Goal: Task Accomplishment & Management: Manage account settings

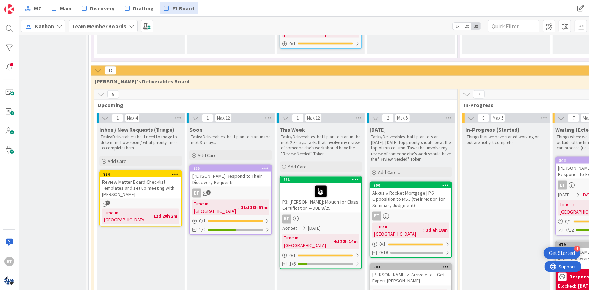
scroll to position [999, 0]
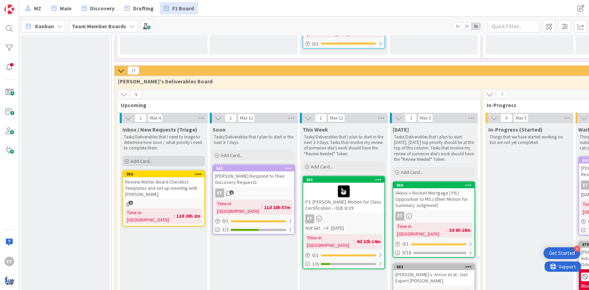
click at [130, 156] on div "Add Card..." at bounding box center [163, 161] width 83 height 10
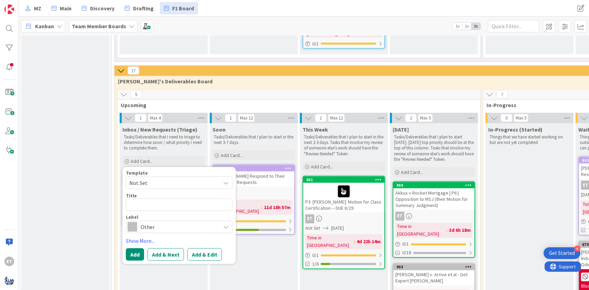
click at [177, 178] on span "Not Set" at bounding box center [172, 182] width 86 height 9
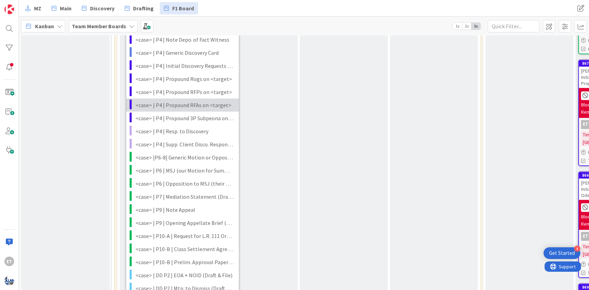
scroll to position [1373, 0]
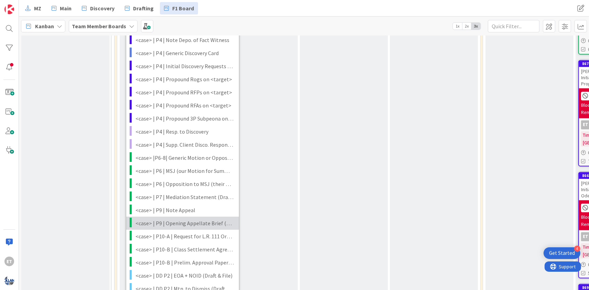
click at [188, 218] on span "<case> | P9 | Opening Appellate Brief (Draft & File)" at bounding box center [184, 222] width 98 height 9
type textarea "x"
type textarea "<case> | P9 | Opening Appellate Brief (Draft & File)"
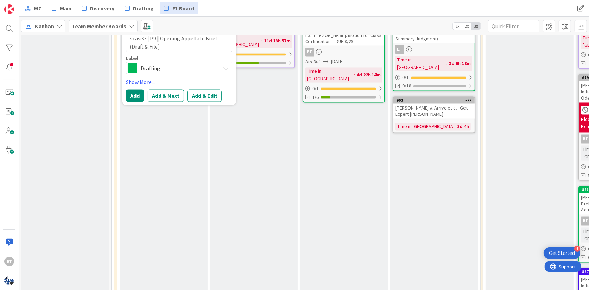
scroll to position [999, 0]
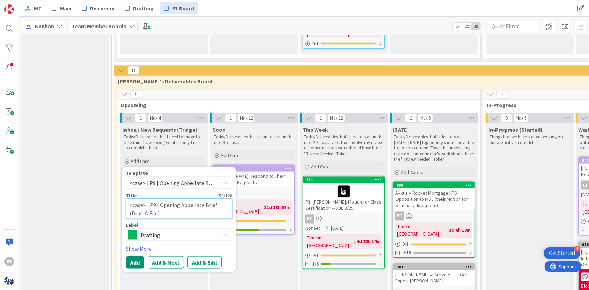
drag, startPoint x: 145, startPoint y: 141, endPoint x: 128, endPoint y: 140, distance: 16.5
click at [128, 198] on textarea "<case> | P9 | Opening Appellate Brief (Draft & File)" at bounding box center [179, 208] width 107 height 21
type textarea "x"
type textarea "J | P9 | Opening Appellate Brief (Draft & File)"
type textarea "x"
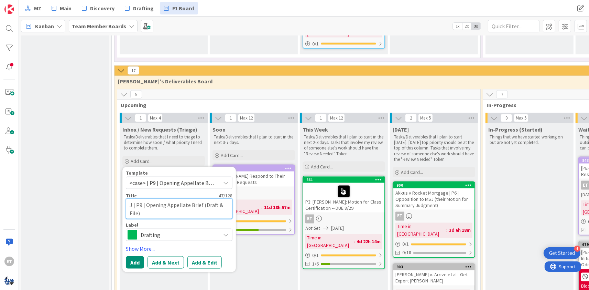
type textarea "Ja | P9 | Opening Appellate Brief (Draft & File)"
type textarea "x"
type textarea "Jac | P9 | Opening Appellate Brief (Draft & File)"
type textarea "x"
type textarea "Jack | P9 | Opening Appellate Brief (Draft & File)"
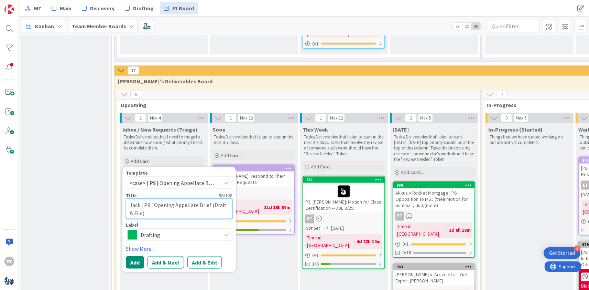
type textarea "x"
type textarea "Jacks | P9 | Opening Appellate Brief (Draft & File)"
type textarea "x"
type textarea "Jackso | P9 | Opening Appellate Brief (Draft & File)"
type textarea "x"
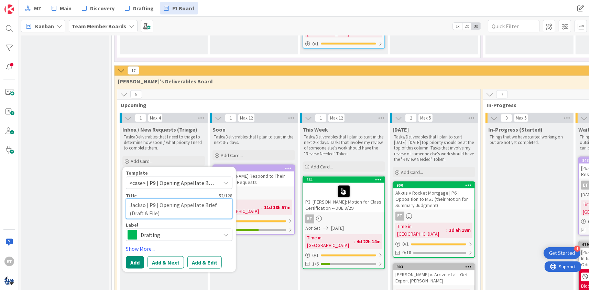
type textarea "[PERSON_NAME] | P9 | Opening Appellate Brief (Draft & File)"
type textarea "x"
type textarea "[PERSON_NAME] | P9 | Opening Appellate Brief (Draft & File)"
type textarea "x"
type textarea "[PERSON_NAME] v | P9 | Opening Appellate Brief (Draft & File)"
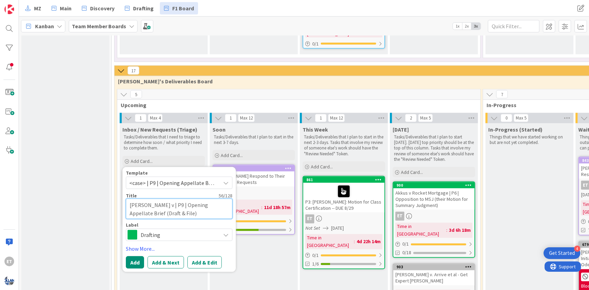
type textarea "x"
type textarea "[PERSON_NAME] v | P9 | Opening Appellate Brief (Draft & File)"
type textarea "x"
type textarea "[PERSON_NAME] v P | P9 | Opening Appellate Brief (Draft & File)"
type textarea "x"
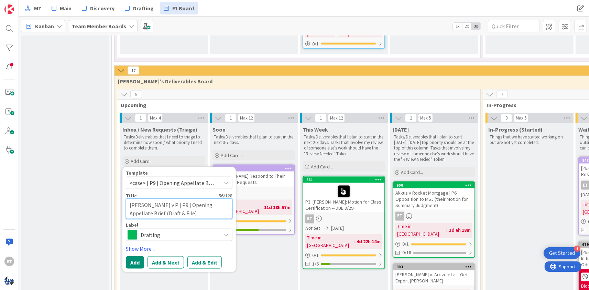
type textarea "[PERSON_NAME] v PS | P9 | Opening Appellate Brief (Draft & File)"
type textarea "x"
type textarea "[PERSON_NAME] v PSC | P9 | Opening Appellate Brief (Draft & File)"
type textarea "x"
type textarea "[PERSON_NAME] v PS | P9 | Opening Appellate Brief (Draft & File)"
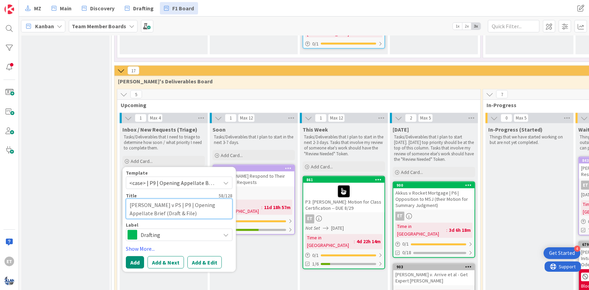
type textarea "x"
type textarea "[PERSON_NAME] v P | P9 | Opening Appellate Brief (Draft & File)"
type textarea "x"
type textarea "[PERSON_NAME] v | P9 | Opening Appellate Brief (Draft & File)"
type textarea "x"
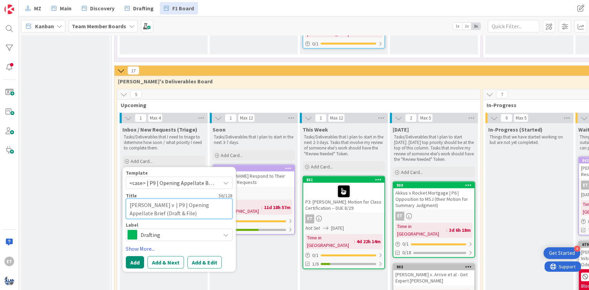
type textarea "[PERSON_NAME] v V | P9 | Opening Appellate Brief (Draft & File)"
type textarea "x"
type textarea "[PERSON_NAME] v Ve | P9 | Opening Appellate Brief (Draft & File)"
type textarea "x"
type textarea "[PERSON_NAME] v Vel | P9 | Opening Appellate Brief (Draft & File)"
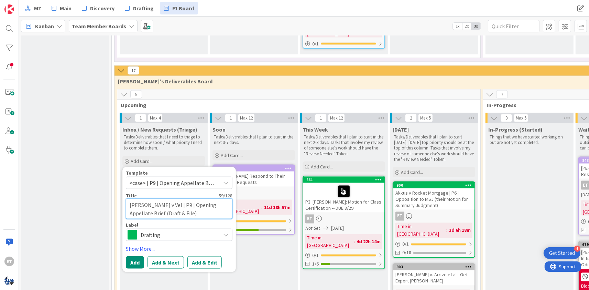
type textarea "x"
type textarea "[PERSON_NAME] v Velo | P9 | Opening Appellate Brief (Draft & File)"
type textarea "x"
type textarea "[PERSON_NAME] v Veloc | P9 | Opening Appellate Brief (Draft & File)"
type textarea "x"
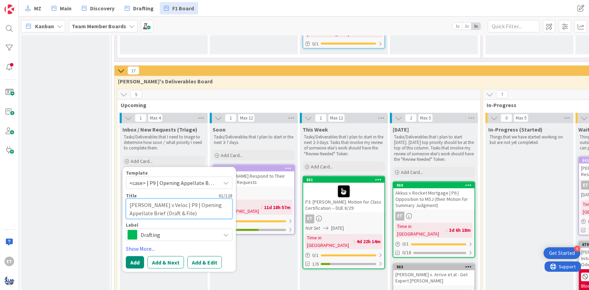
type textarea "[PERSON_NAME] v Veloci | P9 | Opening Appellate Brief (Draft & File)"
type textarea "x"
type textarea "[PERSON_NAME] v Velocit | P9 | Opening Appellate Brief (Draft & File)"
type textarea "x"
type textarea "[PERSON_NAME] v Velocity | P9 | Opening Appellate Brief (Draft & File)"
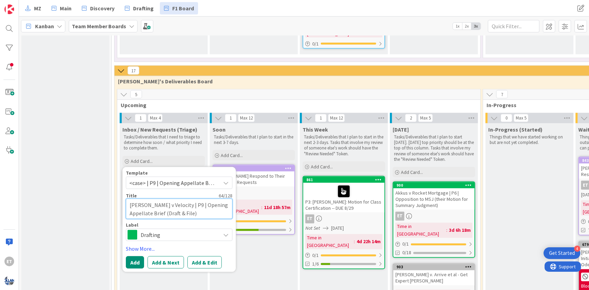
drag, startPoint x: 204, startPoint y: 141, endPoint x: 185, endPoint y: 141, distance: 18.6
click at [185, 198] on textarea "[PERSON_NAME] v Velocity | P9 | Opening Appellate Brief (Draft & File)" at bounding box center [179, 208] width 107 height 21
type textarea "x"
type textarea "[PERSON_NAME] v Velocity | P9 | R Appellate Brief (Draft & File)"
type textarea "x"
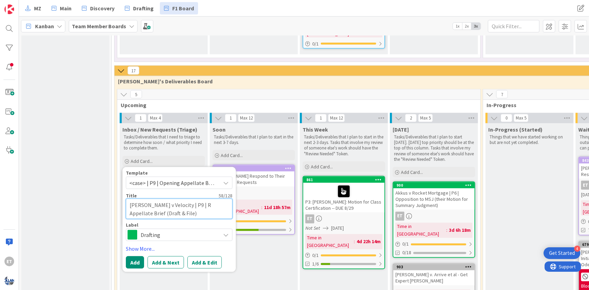
type textarea "[PERSON_NAME] v Velocity | P9 | Re Appellate Brief (Draft & File)"
type textarea "x"
type textarea "[PERSON_NAME] v Velocity | P9 | Rep Appellate Brief (Draft & File)"
type textarea "x"
type textarea "[PERSON_NAME] v Velocity | P9 | Re Appellate Brief (Draft & File)"
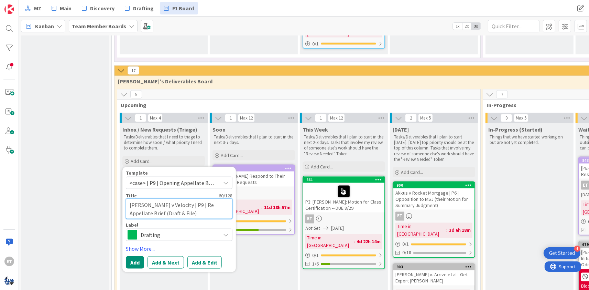
type textarea "x"
type textarea "[PERSON_NAME] v Velocity | P9 | R Appellate Brief (Draft & File)"
type textarea "x"
type textarea "[PERSON_NAME] v Velocity | P9 | Appellate Brief (Draft & File)"
type textarea "x"
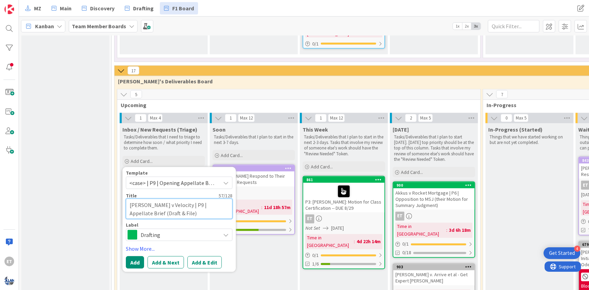
type textarea "[PERSON_NAME] v Velocity | P9 | R Appellate Brief (Draft & File)"
type textarea "x"
type textarea "[PERSON_NAME] v Velocity | P9 | Re Appellate Brief (Draft & File)"
type textarea "x"
type textarea "[PERSON_NAME] v Velocity | P9 | Res Appellate Brief (Draft & File)"
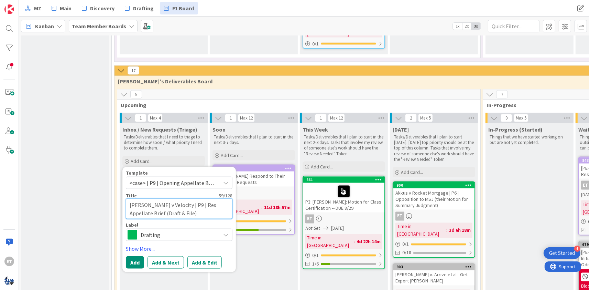
type textarea "x"
type textarea "[PERSON_NAME] v Velocity | P9 | Resp Appellate Brief (Draft & File)"
type textarea "x"
type textarea "[PERSON_NAME] v Velocity | P9 | Respo Appellate Brief (Draft & File)"
type textarea "x"
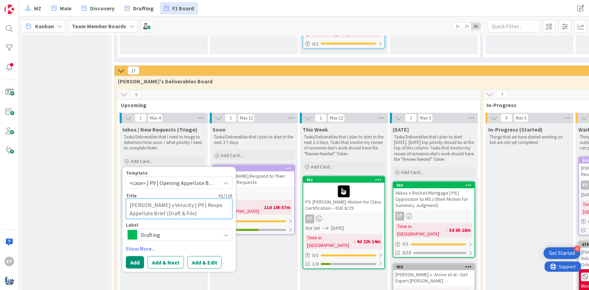
type textarea "[PERSON_NAME] v Velocity | P9 | Respon Appellate Brief (Draft & File)"
type textarea "x"
type textarea "[PERSON_NAME] v Velocity | P9 | Respons Appellate Brief (Draft & File)"
type textarea "x"
type textarea "[PERSON_NAME] v Velocity | P9 | Response Appellate Brief (Draft & File)"
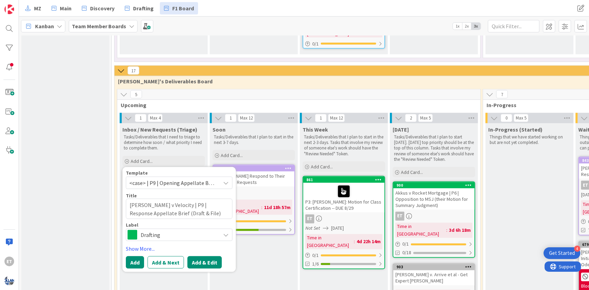
click at [202, 256] on button "Add & Edit" at bounding box center [204, 262] width 34 height 12
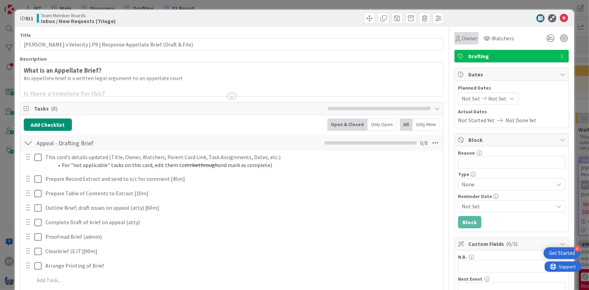
click at [464, 38] on span "Owner" at bounding box center [469, 38] width 15 height 8
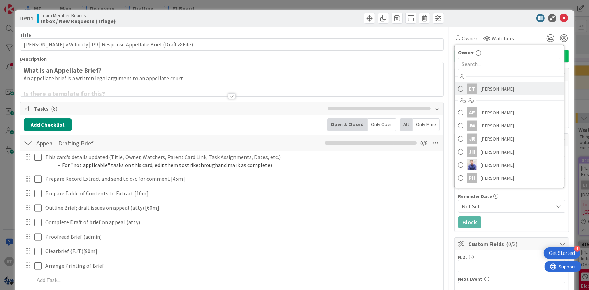
click at [480, 85] on link "ET [PERSON_NAME]" at bounding box center [509, 88] width 109 height 13
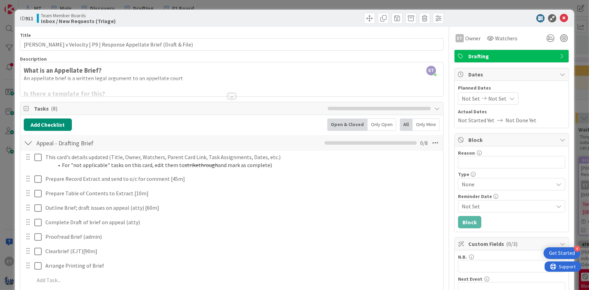
scroll to position [160, 0]
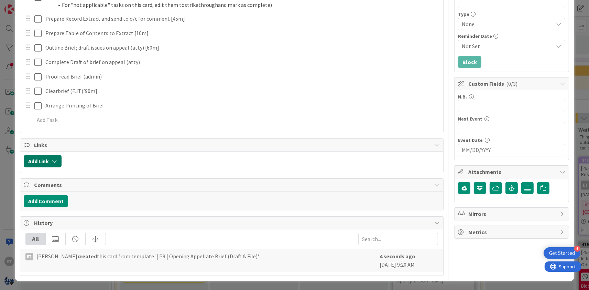
click at [50, 161] on button "Add Link" at bounding box center [43, 161] width 38 height 12
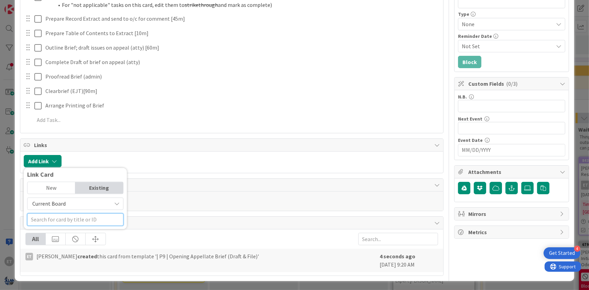
click at [64, 218] on input "text" at bounding box center [75, 219] width 96 height 12
type input "jack"
click at [81, 201] on span "Current Board" at bounding box center [69, 204] width 77 height 10
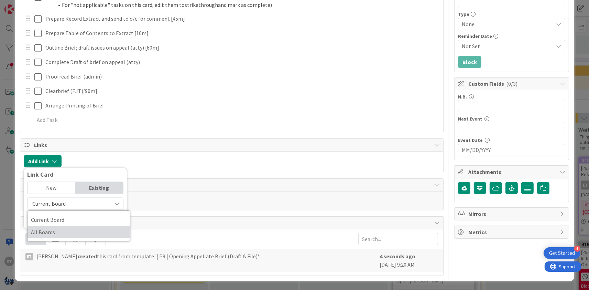
click at [60, 229] on span "All Boards" at bounding box center [79, 232] width 96 height 10
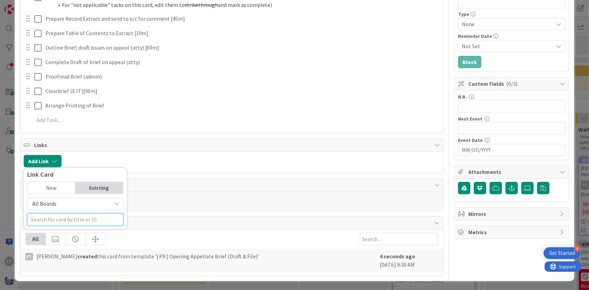
click at [88, 219] on input "text" at bounding box center [75, 219] width 96 height 12
type input "j"
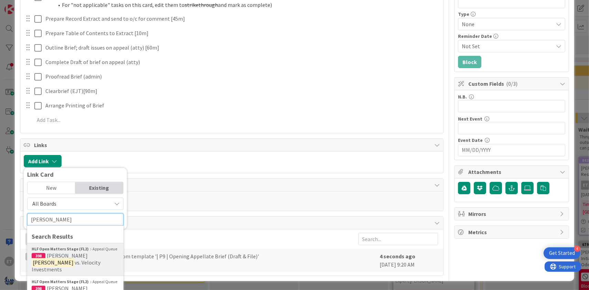
type input "[PERSON_NAME]"
click at [94, 259] on span "vs. Velocity Investments" at bounding box center [66, 266] width 69 height 14
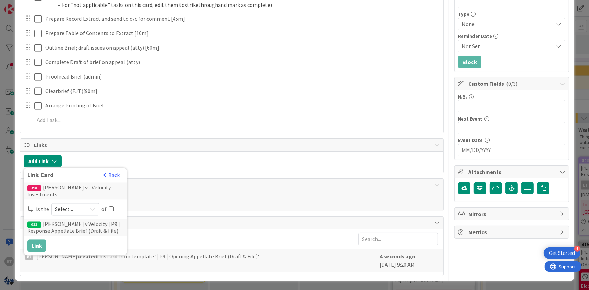
click at [55, 210] on span "Select..." at bounding box center [69, 209] width 29 height 10
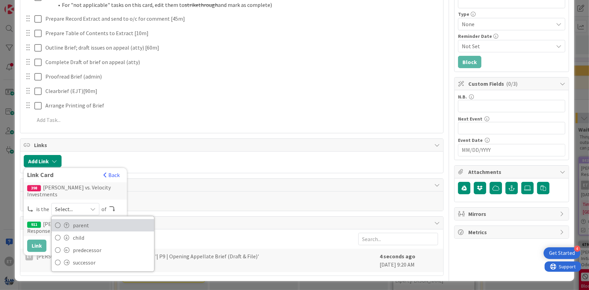
click at [68, 224] on span at bounding box center [67, 225] width 6 height 6
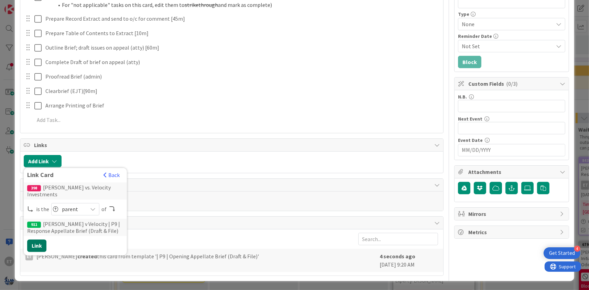
drag, startPoint x: 42, startPoint y: 242, endPoint x: 57, endPoint y: 233, distance: 17.9
click at [42, 242] on button "Link" at bounding box center [36, 245] width 19 height 12
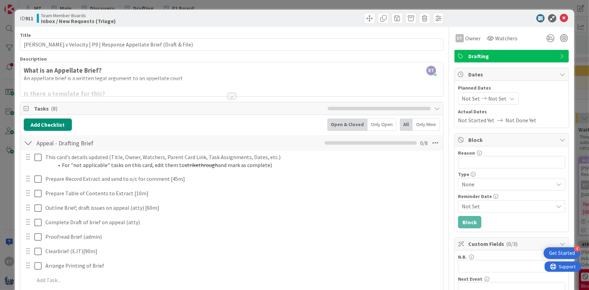
scroll to position [42, 0]
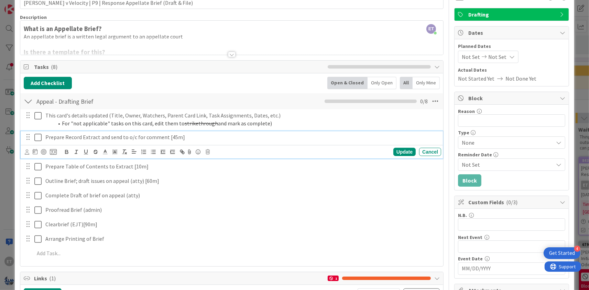
click at [54, 138] on p "Prepare Record Extract and send to o/c for comment [45m]" at bounding box center [241, 137] width 393 height 8
click at [208, 152] on icon at bounding box center [208, 151] width 4 height 5
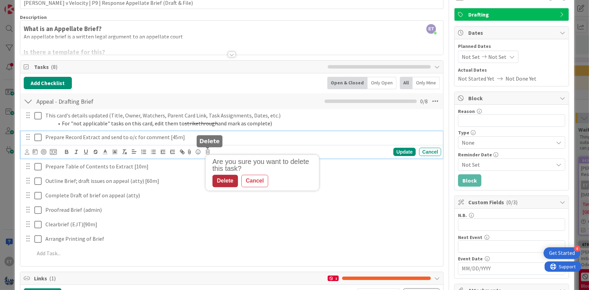
click at [220, 177] on div "Delete" at bounding box center [225, 181] width 25 height 12
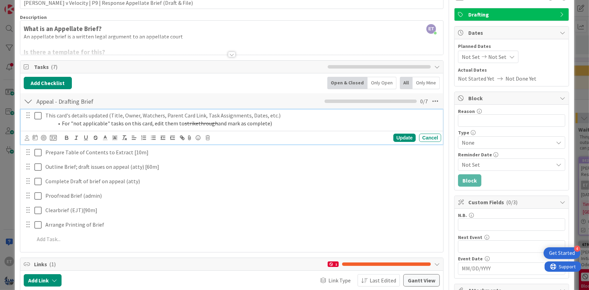
click at [97, 120] on li "For "not applicable" tasks on this card, edit them to strikethrough and mark as…" at bounding box center [246, 123] width 385 height 8
click at [207, 139] on icon at bounding box center [208, 137] width 4 height 5
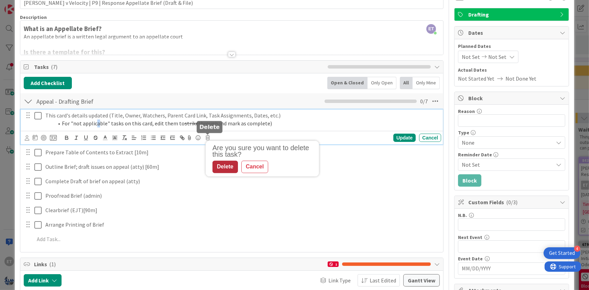
drag, startPoint x: 225, startPoint y: 165, endPoint x: 188, endPoint y: 156, distance: 37.5
click at [225, 165] on div "Delete" at bounding box center [225, 167] width 25 height 12
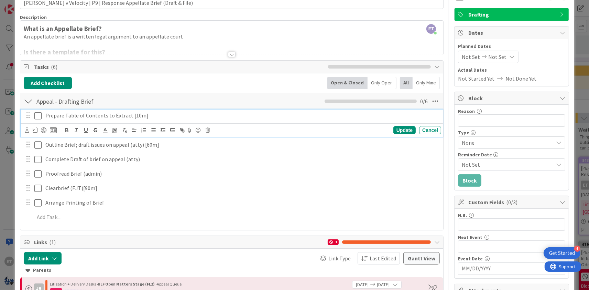
click at [85, 115] on p "Prepare Table of Contents to Extract [10m]" at bounding box center [241, 115] width 393 height 8
click at [209, 129] on icon at bounding box center [208, 130] width 4 height 5
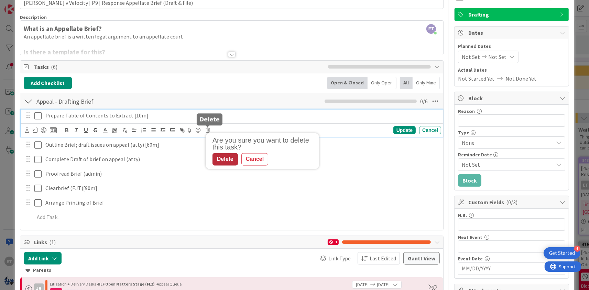
click at [219, 156] on div "Delete" at bounding box center [225, 159] width 25 height 12
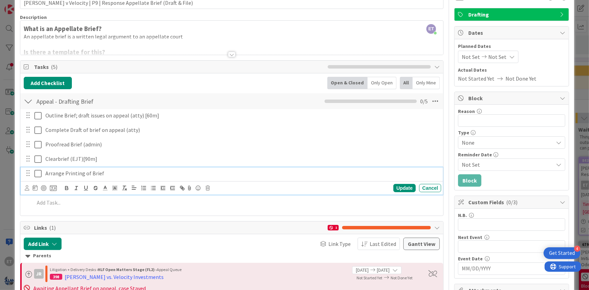
click at [76, 173] on p "Arrange Printing of Brief" at bounding box center [241, 173] width 393 height 8
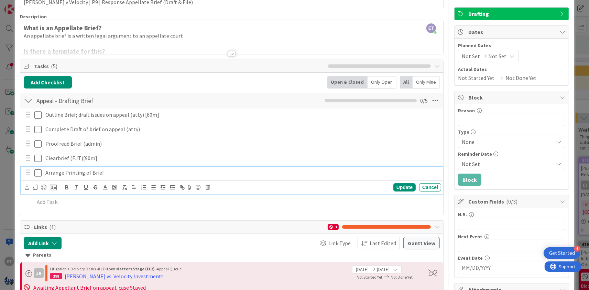
scroll to position [83, 0]
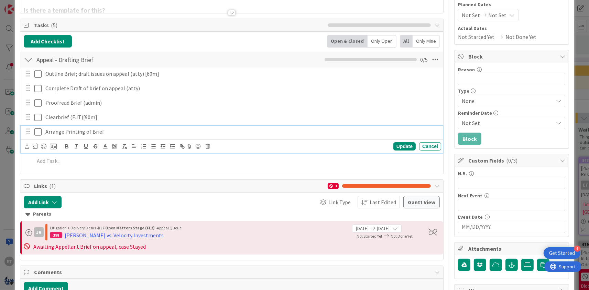
click at [107, 133] on p "Arrange Printing of Brief" at bounding box center [241, 132] width 393 height 8
click at [399, 145] on div "Update" at bounding box center [404, 146] width 22 height 8
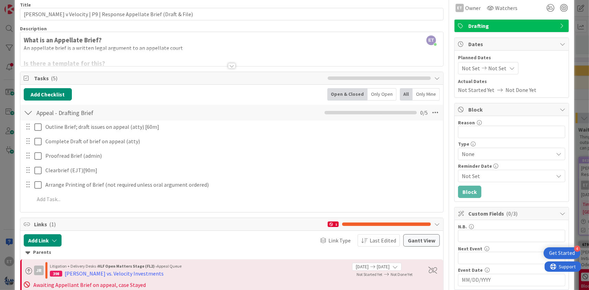
scroll to position [0, 0]
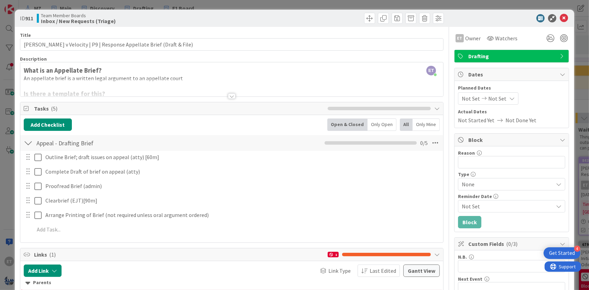
click at [230, 97] on div at bounding box center [232, 96] width 8 height 6
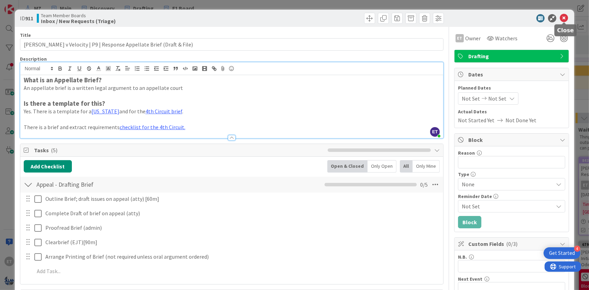
click at [565, 20] on icon at bounding box center [564, 18] width 8 height 8
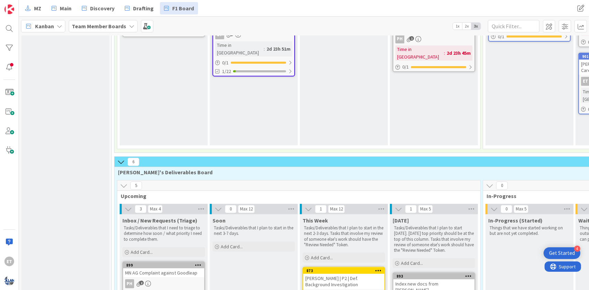
scroll to position [208, 0]
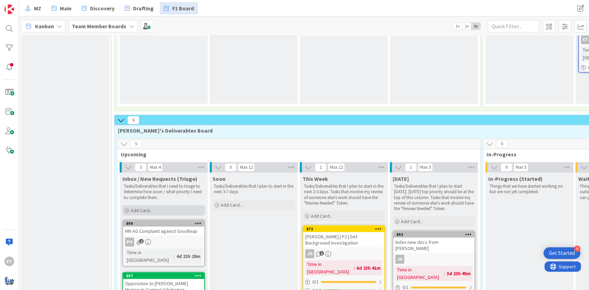
click at [136, 207] on span "Add Card..." at bounding box center [142, 210] width 22 height 6
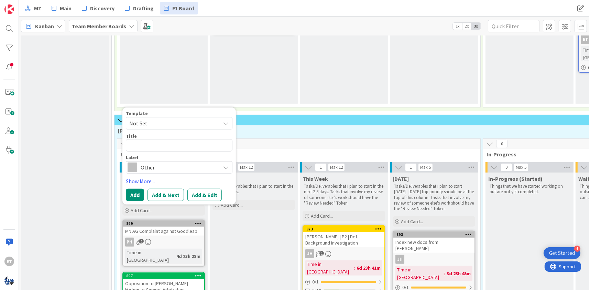
click at [158, 119] on span "Not Set" at bounding box center [172, 123] width 86 height 9
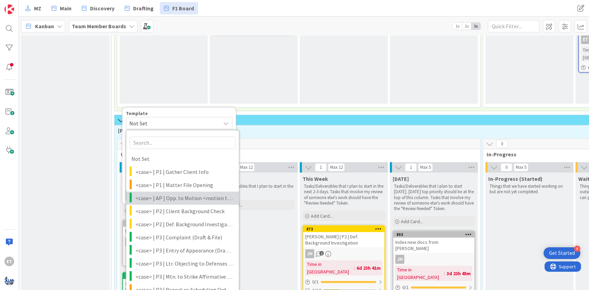
scroll to position [250, 0]
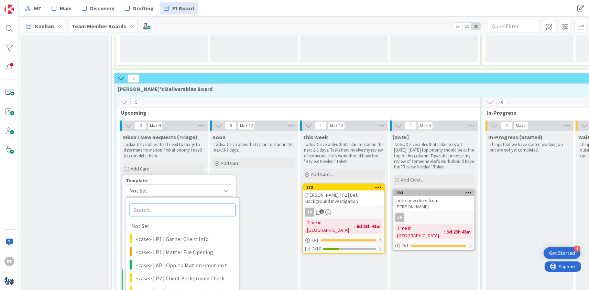
click at [160, 203] on input "text" at bounding box center [183, 209] width 106 height 12
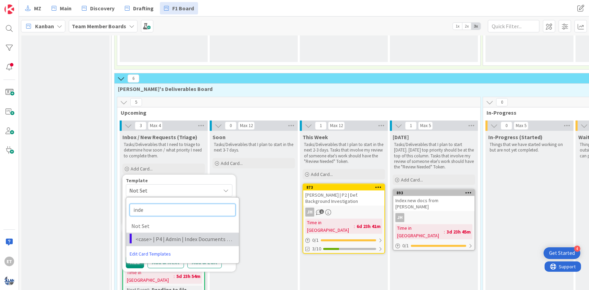
type input "inde"
click at [198, 234] on span "<case> | P4 | Admin | Index Documents Produced By <party>" at bounding box center [184, 238] width 98 height 9
type textarea "x"
type textarea "<case> | P4 | Admin | Index Documents Produced By <party>"
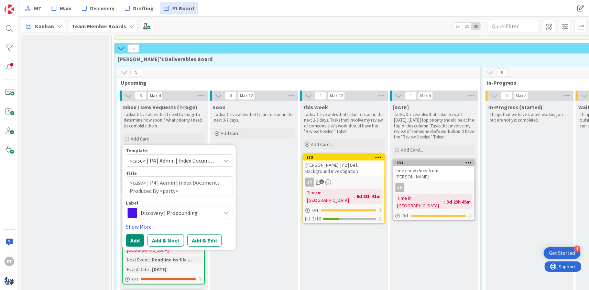
scroll to position [291, 0]
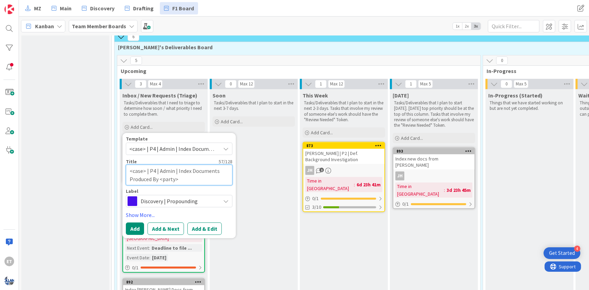
drag, startPoint x: 145, startPoint y: 159, endPoint x: 124, endPoint y: 155, distance: 21.3
click at [126, 164] on textarea "<case> | P4 | Admin | Index Documents Produced By <party>" at bounding box center [179, 174] width 107 height 21
type textarea "x"
type textarea "C | P4 | Admin | Index Documents Produced By <party>"
type textarea "x"
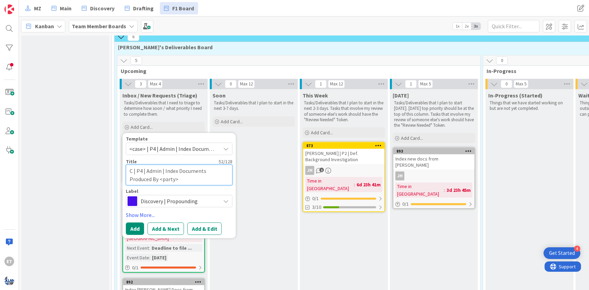
type textarea "Ca | P4 | Admin | Index Documents Produced By <party>"
type textarea "x"
type textarea "Cam | P4 | Admin | Index Documents Produced By <party>"
type textarea "x"
type textarea "Camp | P4 | Admin | Index Documents Produced By <party>"
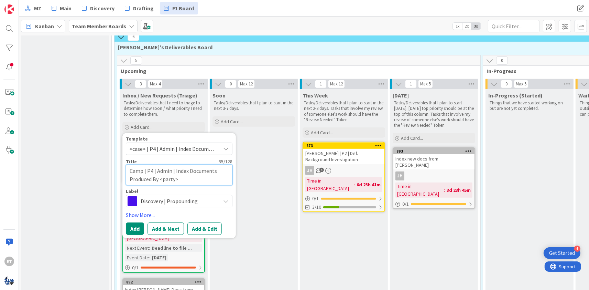
type textarea "x"
type textarea "Campp | P4 | Admin | Index Documents Produced By <party>"
type textarea "x"
type textarea "Camppb | P4 | Admin | Index Documents Produced By <party>"
type textarea "x"
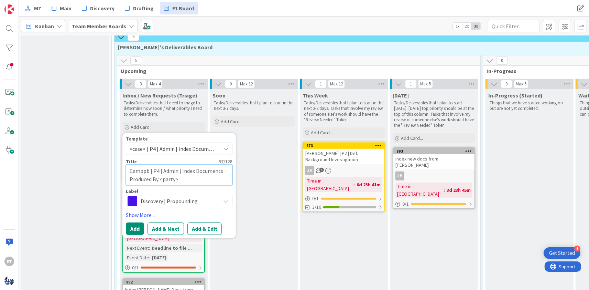
type textarea "Camppbe | P4 | Admin | Index Documents Produced By <party>"
type textarea "x"
type textarea "Camppbel | P4 | Admin | Index Documents Produced By <party>"
type textarea "x"
type textarea "Camppbe | P4 | Admin | Index Documents Produced By <party>"
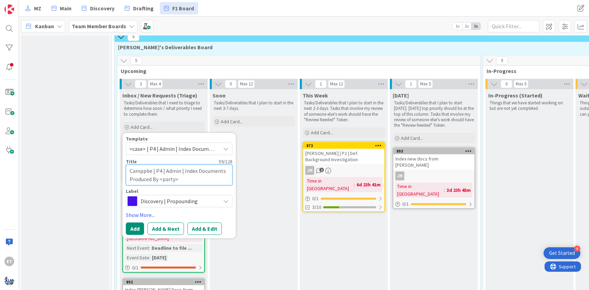
type textarea "x"
type textarea "Camppb | P4 | Admin | Index Documents Produced By <party>"
type textarea "x"
type textarea "Campp | P4 | Admin | Index Documents Produced By <party>"
type textarea "x"
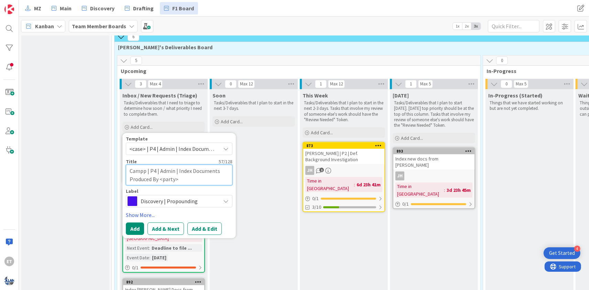
type textarea "Camp | P4 | Admin | Index Documents Produced By <party>"
type textarea "x"
type textarea "Campb | P4 | Admin | Index Documents Produced By <party>"
type textarea "x"
type textarea "Campbe | P4 | Admin | Index Documents Produced By <party>"
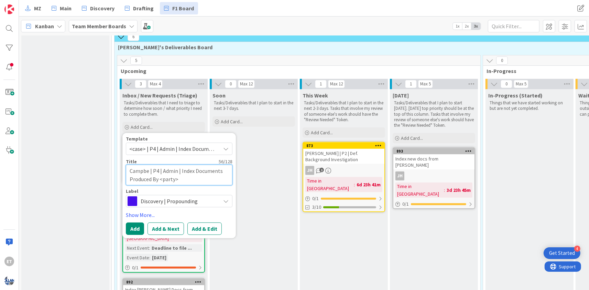
type textarea "x"
type textarea "[PERSON_NAME] | P4 | Admin | Index Documents Produced By <party>"
type textarea "x"
type textarea "[PERSON_NAME] | P4 | Admin | Index Documents Produced By <party>"
type textarea "x"
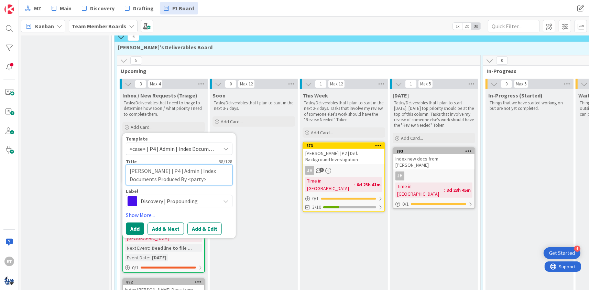
type textarea "[PERSON_NAME] | P4 | Admin | Index Documents Produced By <party>"
type textarea "x"
type textarea "[PERSON_NAME] v | P4 | Admin | Index Documents Produced By <party>"
type textarea "x"
type textarea "[PERSON_NAME] v | P4 | Admin | Index Documents Produced By <party>"
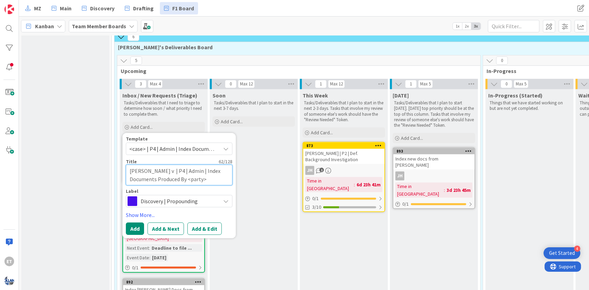
type textarea "x"
type textarea "[PERSON_NAME] v C | P4 | Admin | Index Documents Produced By <party>"
type textarea "x"
type textarea "[PERSON_NAME] v CR | P4 | Admin | Index Documents Produced By <party>"
type textarea "x"
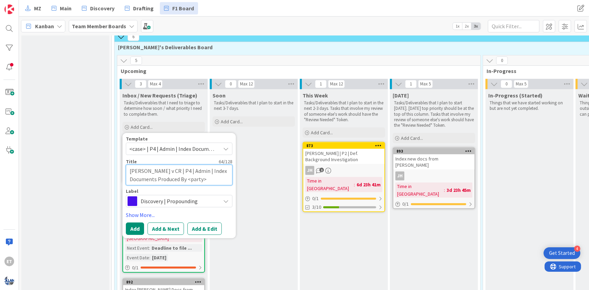
type textarea "[PERSON_NAME] v CRA | P4 | Admin | Index Documents Produced By <party>"
type textarea "x"
type textarea "[PERSON_NAME] v CRA - | P4 | Admin | Index Documents Produced By <party>"
type textarea "x"
type textarea "[PERSON_NAME] v CRA | P4 | Admin | Index Documents Produced By <party>"
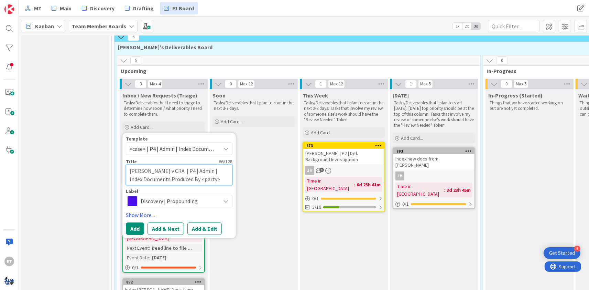
type textarea "x"
type textarea "[PERSON_NAME] v CRA | P4 | Admin | Index Documents Produced By <party>"
type textarea "x"
type textarea "[PERSON_NAME] v CR | P4 | Admin | Index Documents Produced By <party>"
type textarea "x"
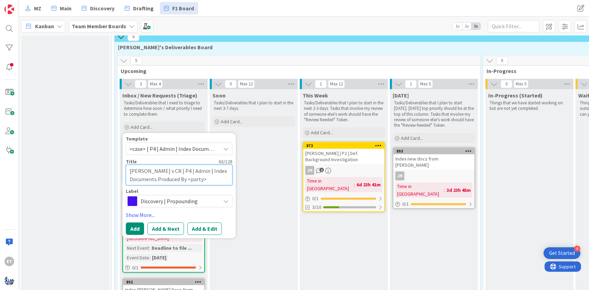
type textarea "[PERSON_NAME] v C | P4 | Admin | Index Documents Produced By <party>"
type textarea "x"
type textarea "[PERSON_NAME] v | P4 | Admin | Index Documents Produced By <party>"
type textarea "x"
type textarea "[PERSON_NAME] v A | P4 | Admin | Index Documents Produced By <party>"
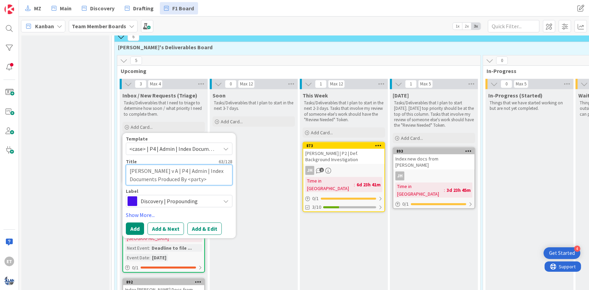
type textarea "x"
type textarea "[PERSON_NAME] v Ar | P4 | Admin | Index Documents Produced By <party>"
type textarea "x"
type textarea "[PERSON_NAME] v Arr | P4 | Admin | Index Documents Produced By <party>"
type textarea "x"
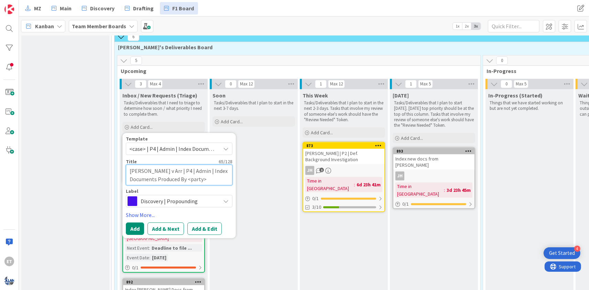
type textarea "[PERSON_NAME] v Arri | P4 | Admin | Index Documents Produced By <party>"
type textarea "x"
type textarea "[PERSON_NAME] v Arriv | P4 | Admin | Index Documents Produced By <party>"
type textarea "x"
type textarea "[PERSON_NAME] v Arrive | P4 | Admin | Index Documents Produced By <party>"
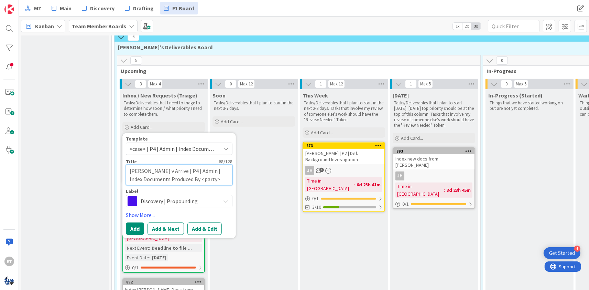
type textarea "x"
type textarea "[PERSON_NAME] v Arrive | P4 | Admin | Index Documents Produced By <party>"
type textarea "x"
type textarea "[PERSON_NAME] v Arrive e | P4 | Admin | Index Documents Produced By <party>"
type textarea "x"
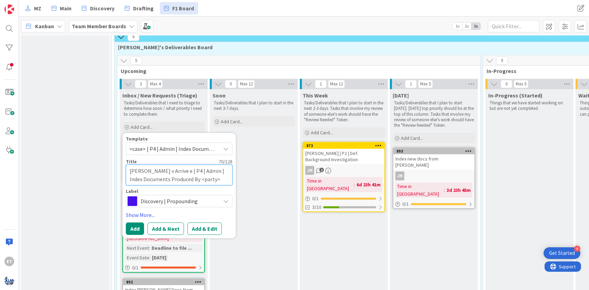
type textarea "[PERSON_NAME] v Arrive et | P4 | Admin | Index Documents Produced By <party>"
type textarea "x"
type textarea "[PERSON_NAME] v Arrive et | P4 | Admin | Index Documents Produced By <party>"
type textarea "x"
type textarea "[PERSON_NAME] v Arrive et a | P4 | Admin | Index Documents Produced By <party>"
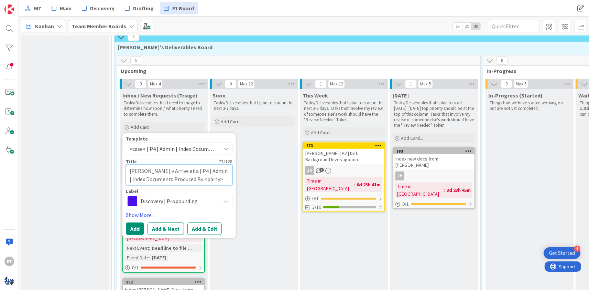
type textarea "x"
type textarea "[PERSON_NAME] v Arrive et al | P4 | Admin | Index Documents Produced By <party>"
drag, startPoint x: 206, startPoint y: 167, endPoint x: 187, endPoint y: 163, distance: 18.5
click at [187, 164] on textarea "[PERSON_NAME] v Arrive et al | P4 | Admin | Index Documents Produced By <party>" at bounding box center [179, 174] width 107 height 21
type textarea "x"
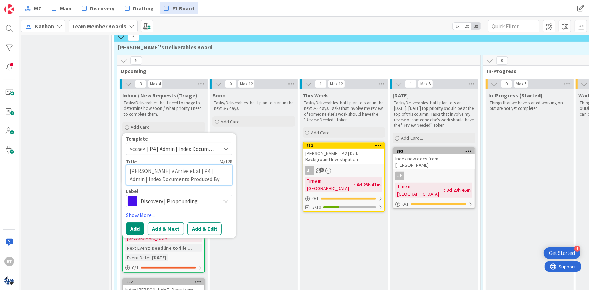
type textarea "[PERSON_NAME] v Arrive et al | P4 | Admin | Index Documents Produced By E"
type textarea "x"
type textarea "[PERSON_NAME] v Arrive et al | P4 | Admin | Index Documents Produced By Ex"
type textarea "x"
type textarea "[PERSON_NAME] v Arrive et al | P4 | Admin | Index Documents Produced By Exp"
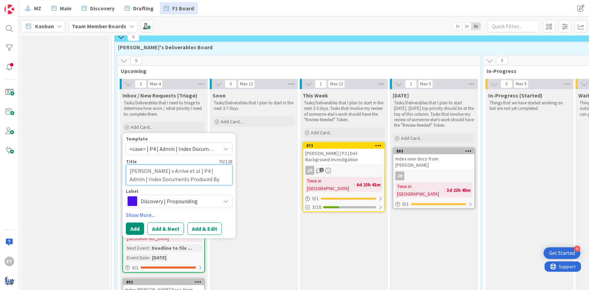
type textarea "x"
type textarea "[PERSON_NAME] v Arrive et al | P4 | Admin | Index Documents Produced By Expe"
type textarea "x"
type textarea "[PERSON_NAME] v Arrive et al | P4 | Admin | Index Documents Produced By Exper"
type textarea "x"
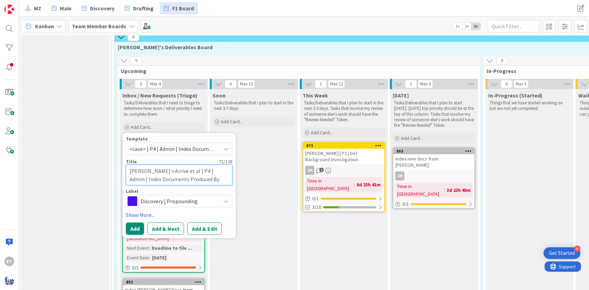
type textarea "[PERSON_NAME] v Arrive et al | P4 | Admin | Index Documents Produced By Experi"
type textarea "x"
type textarea "[PERSON_NAME] v Arrive et al | P4 | Admin | Index Documents Produced By Experia"
type textarea "x"
type textarea "[PERSON_NAME] v Arrive et al | P4 | Admin | Index Documents Produced By Experian"
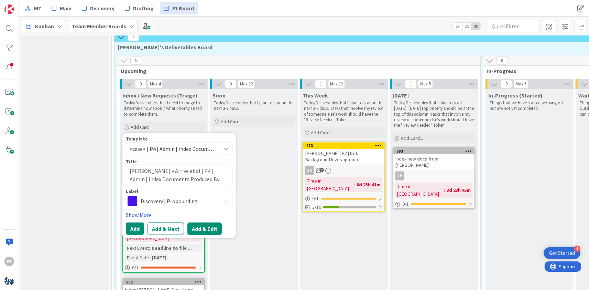
click at [199, 222] on button "Add & Edit" at bounding box center [204, 228] width 34 height 12
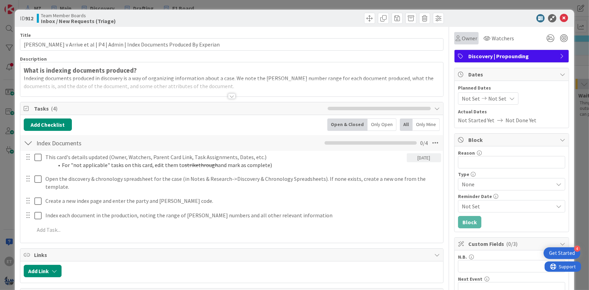
click at [468, 41] on span "Owner" at bounding box center [469, 38] width 15 height 8
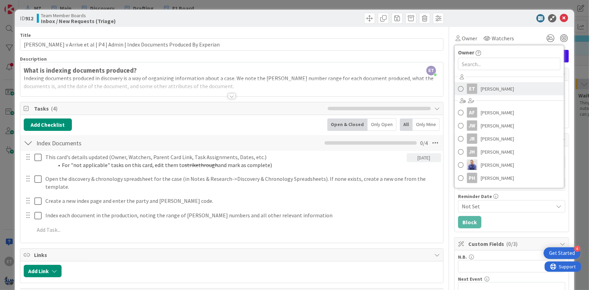
click at [460, 87] on span at bounding box center [461, 89] width 6 height 10
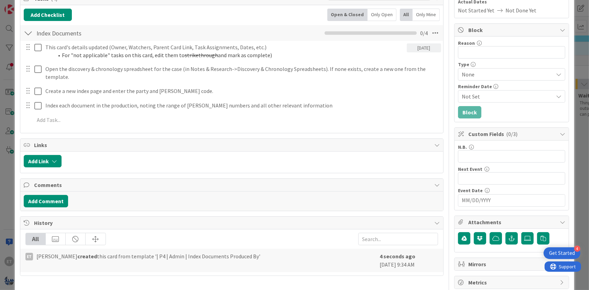
scroll to position [122, 0]
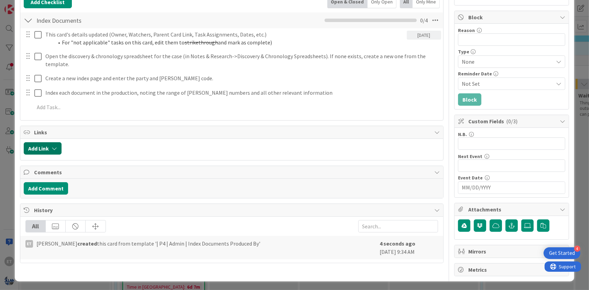
click at [61, 142] on button "Add Link" at bounding box center [43, 148] width 38 height 12
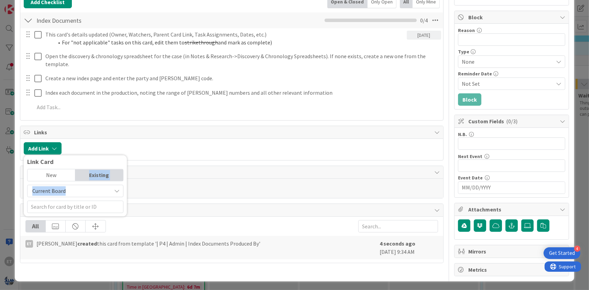
click at [70, 186] on span "Current Board" at bounding box center [69, 191] width 77 height 10
click at [56, 214] on span "All Boards" at bounding box center [79, 219] width 96 height 10
click at [58, 200] on input "text" at bounding box center [75, 206] width 96 height 12
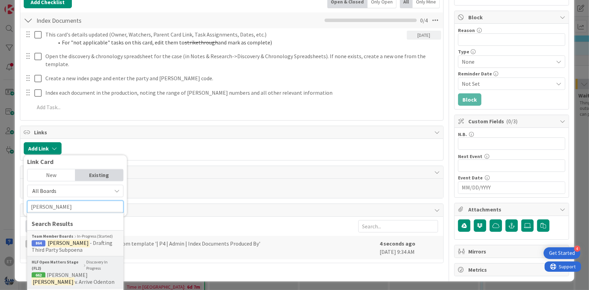
type input "[PERSON_NAME]"
click at [100, 271] on span "662 [PERSON_NAME] v. Arrive Odenton" at bounding box center [75, 278] width 87 height 14
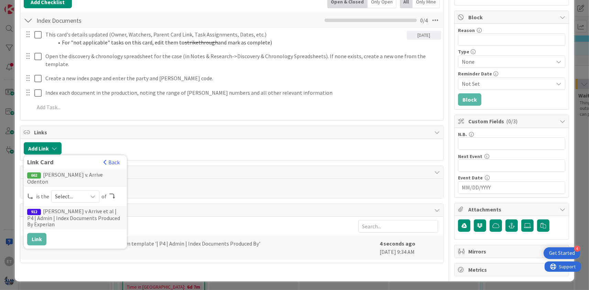
click at [92, 193] on icon at bounding box center [93, 196] width 6 height 6
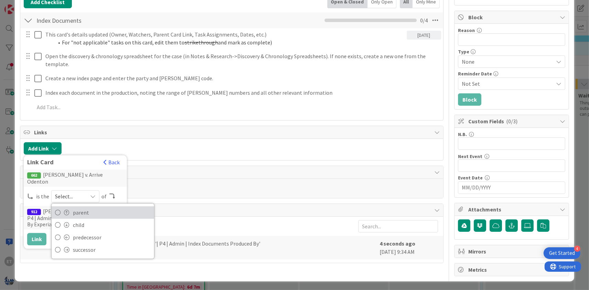
click at [75, 207] on span "parent" at bounding box center [112, 212] width 78 height 10
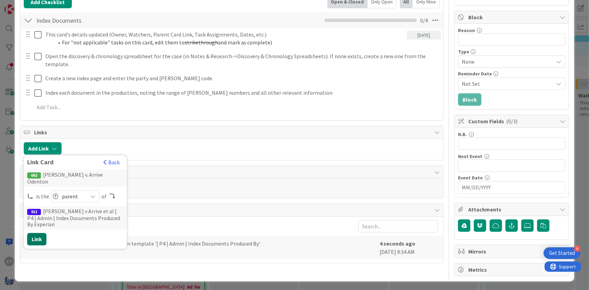
click at [40, 232] on button "Link" at bounding box center [36, 238] width 19 height 12
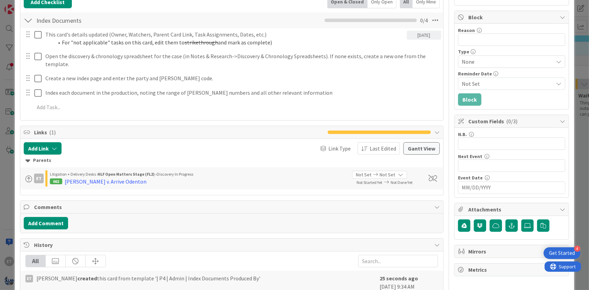
scroll to position [0, 0]
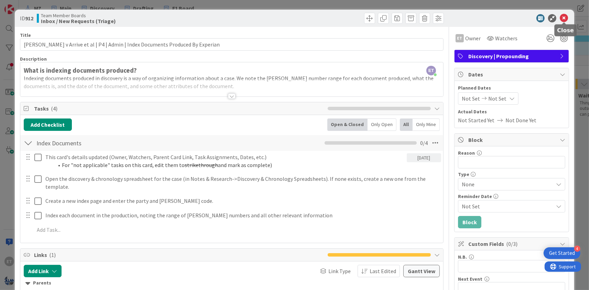
click at [564, 18] on icon at bounding box center [564, 18] width 8 height 8
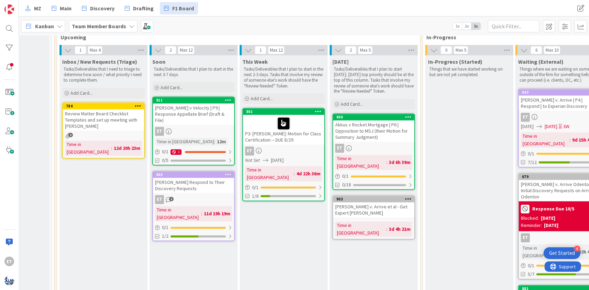
scroll to position [1082, 60]
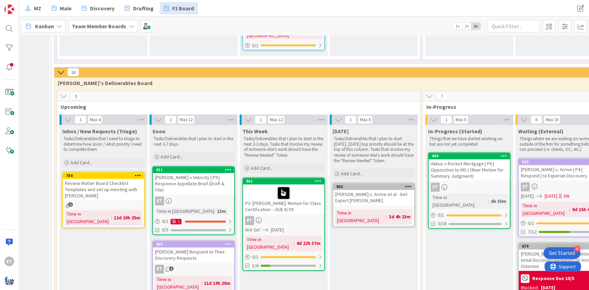
scroll to position [1062, 60]
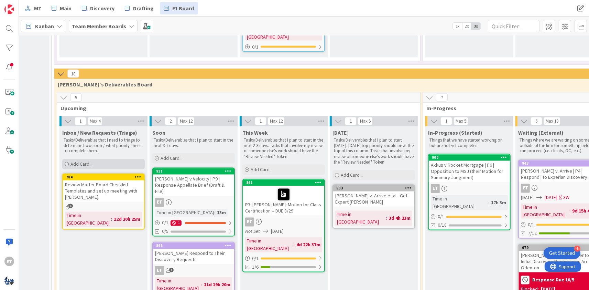
click at [117, 159] on div "Add Card..." at bounding box center [103, 164] width 83 height 10
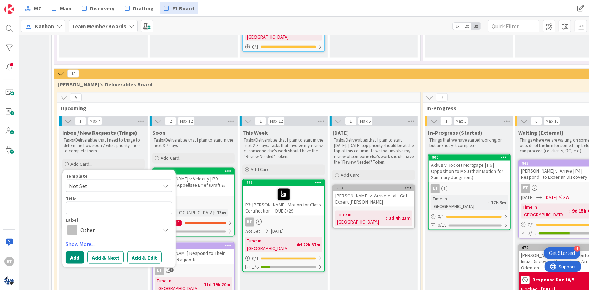
click at [135, 181] on span "Not Set" at bounding box center [112, 185] width 86 height 9
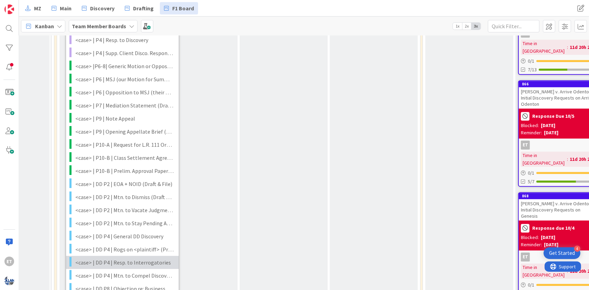
scroll to position [1520, 60]
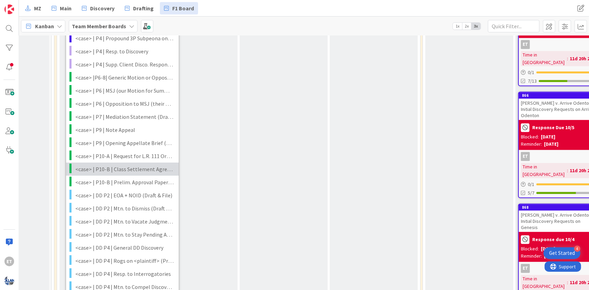
click at [112, 164] on span "<case> | P10-B | Class Settlement Agreement (Draft & File)" at bounding box center [124, 168] width 98 height 9
type textarea "x"
type textarea "<case> | P10-B | Class Settlement Agreement (Draft & File)"
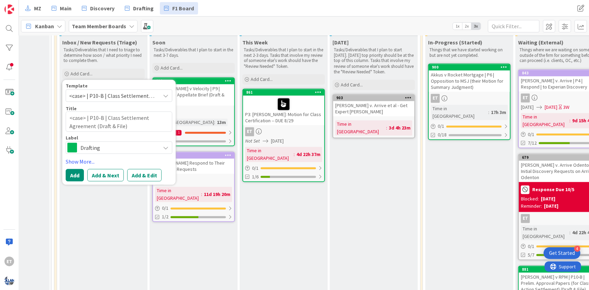
scroll to position [1104, 60]
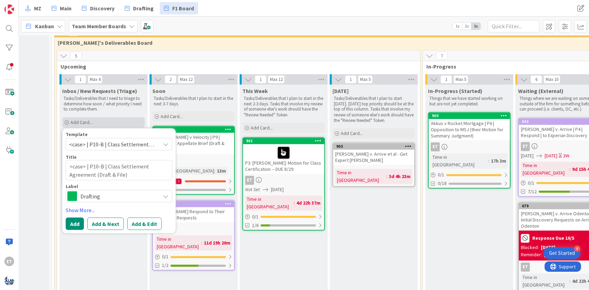
click at [113, 117] on div "Add Card..." at bounding box center [103, 122] width 83 height 10
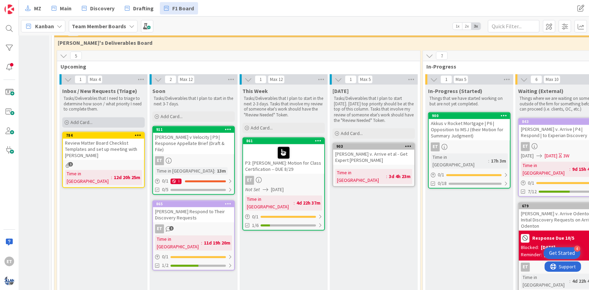
click at [103, 117] on div "Add Card..." at bounding box center [103, 122] width 83 height 10
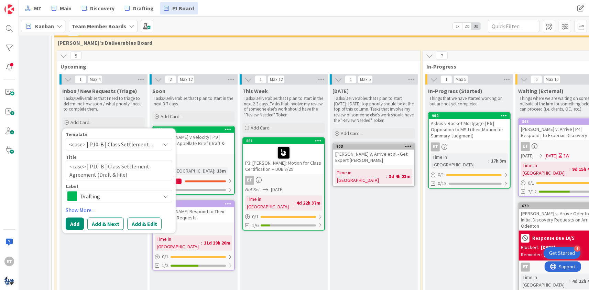
click at [100, 140] on span "<case> | P10-B | Class Settlement Agreement (Draft & File)" at bounding box center [112, 144] width 86 height 9
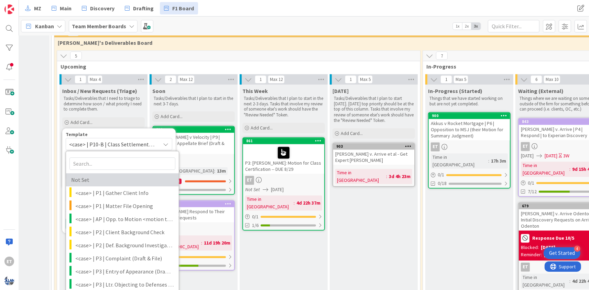
click at [98, 175] on span "Not Set" at bounding box center [120, 179] width 99 height 9
type textarea "x"
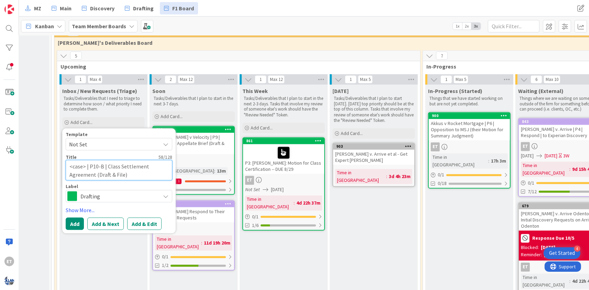
drag, startPoint x: 130, startPoint y: 116, endPoint x: 56, endPoint y: 107, distance: 74.9
click at [66, 160] on textarea "<case> | P10-B | Class Settlement Agreement (Draft & File)" at bounding box center [119, 170] width 107 height 21
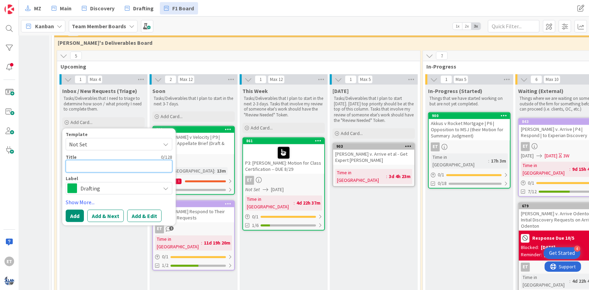
click at [86, 160] on textarea at bounding box center [119, 166] width 107 height 12
type textarea "x"
type textarea "E"
type textarea "x"
type textarea "Em"
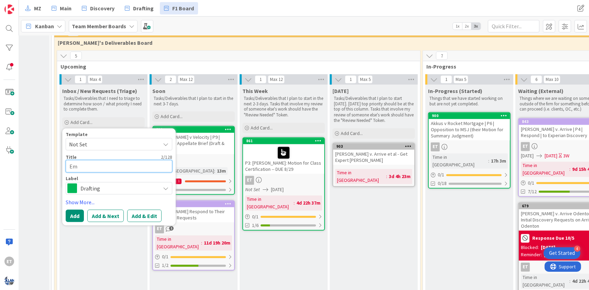
type textarea "x"
type textarea "Ema"
type textarea "x"
type textarea "Emai"
type textarea "x"
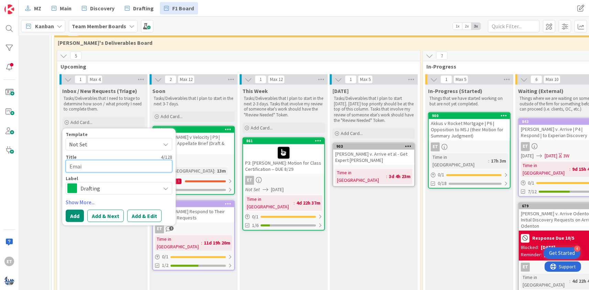
type textarea "Email"
type textarea "x"
type textarea "Email"
type textarea "x"
type textarea "Email S"
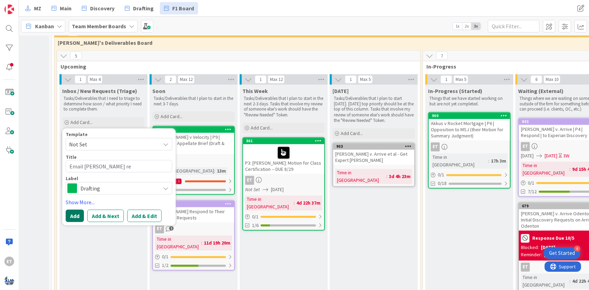
click at [81, 209] on button "Add" at bounding box center [75, 215] width 18 height 12
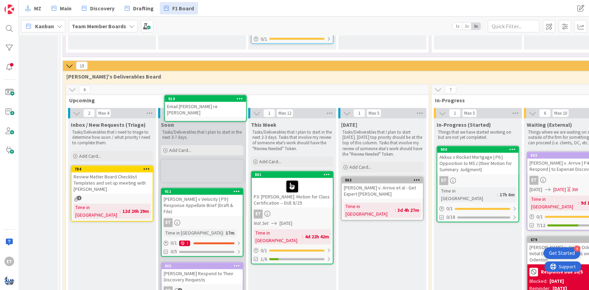
scroll to position [1076, 52]
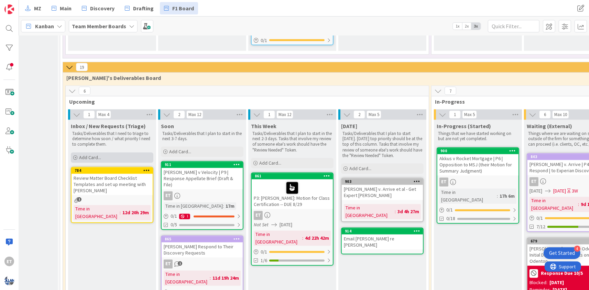
click at [121, 152] on div "Add Card..." at bounding box center [112, 157] width 83 height 10
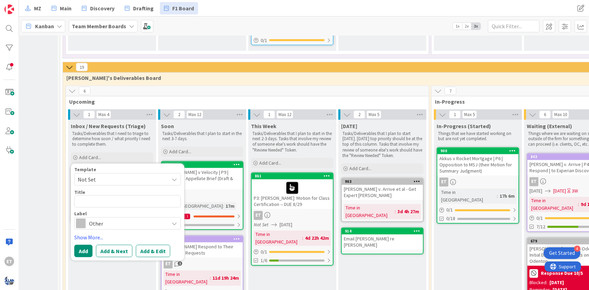
click at [122, 175] on span "Not Set" at bounding box center [121, 179] width 86 height 9
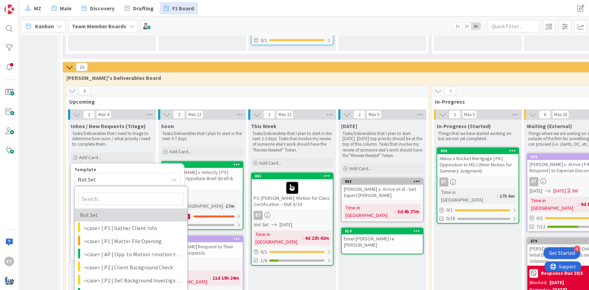
click at [112, 210] on span "Not Set" at bounding box center [129, 214] width 99 height 9
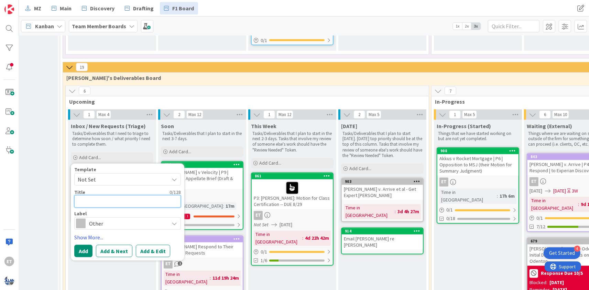
click at [94, 195] on textarea at bounding box center [127, 201] width 107 height 12
click at [83, 244] on button "Add" at bounding box center [83, 250] width 18 height 12
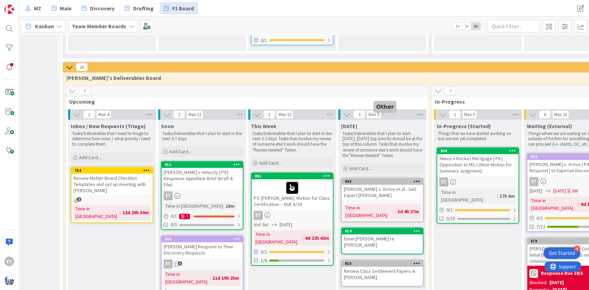
click at [386, 179] on div "903" at bounding box center [384, 181] width 78 height 5
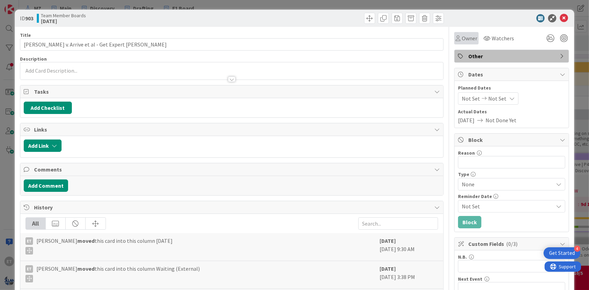
click at [464, 41] on span "Owner" at bounding box center [469, 38] width 15 height 8
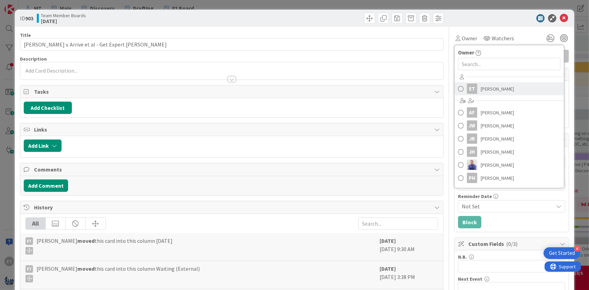
click at [480, 91] on link "ET [PERSON_NAME]" at bounding box center [509, 88] width 109 height 13
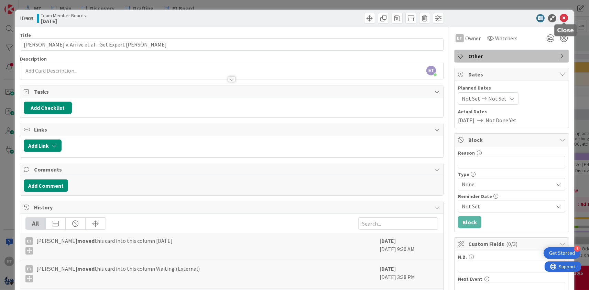
click at [563, 18] on icon at bounding box center [564, 18] width 8 height 8
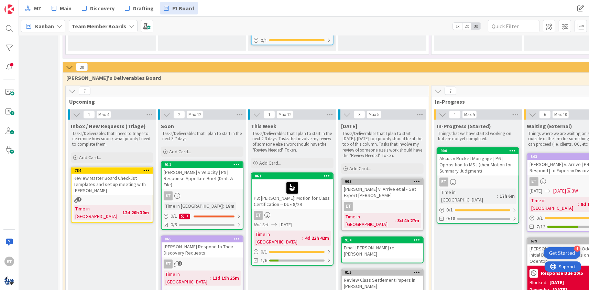
click at [380, 243] on div "Email [PERSON_NAME] re [PERSON_NAME]" at bounding box center [382, 250] width 81 height 15
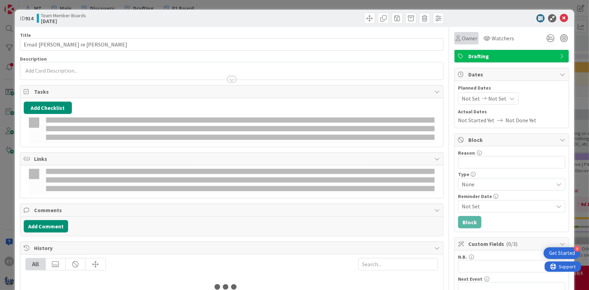
click at [464, 37] on span "Owner" at bounding box center [469, 38] width 15 height 8
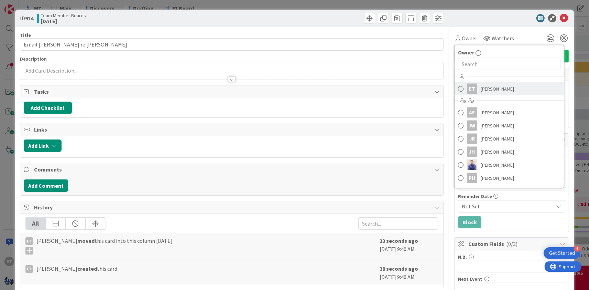
click at [483, 85] on span "[PERSON_NAME]" at bounding box center [497, 89] width 33 height 10
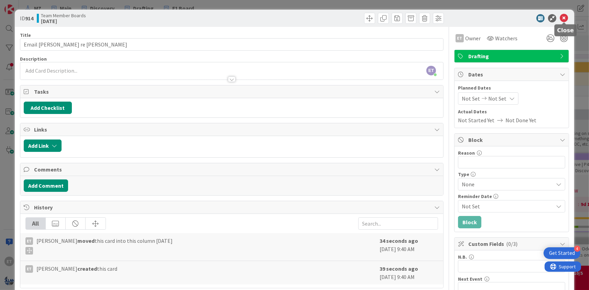
click at [564, 20] on icon at bounding box center [564, 18] width 8 height 8
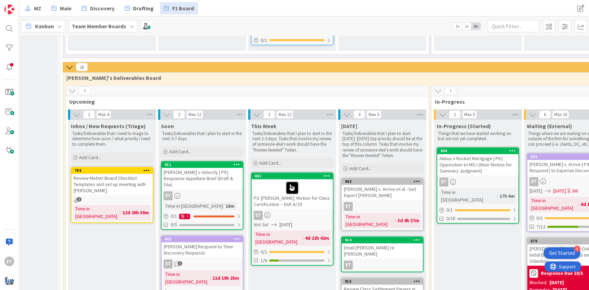
click at [370, 284] on div "Review Class Settlement Papers in [PERSON_NAME]" at bounding box center [382, 291] width 81 height 15
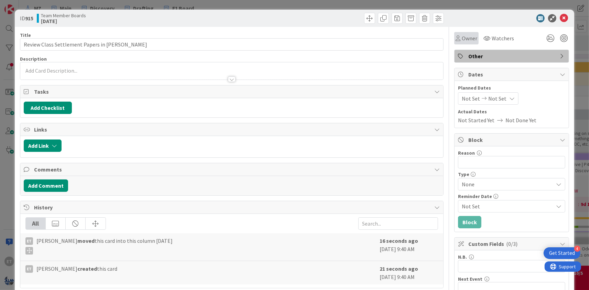
click at [468, 41] on span "Owner" at bounding box center [469, 38] width 15 height 8
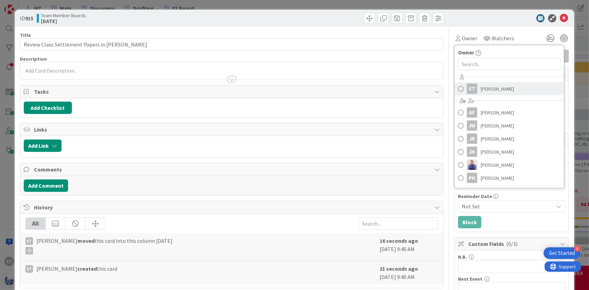
click at [483, 89] on span "[PERSON_NAME]" at bounding box center [497, 89] width 33 height 10
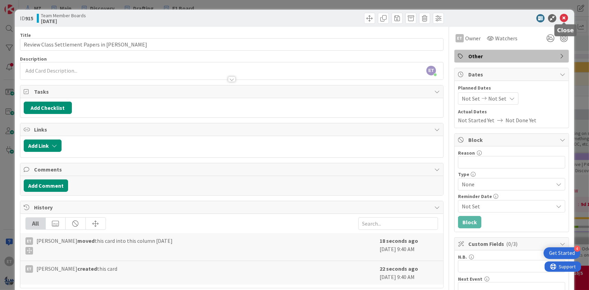
click at [566, 19] on icon at bounding box center [564, 18] width 8 height 8
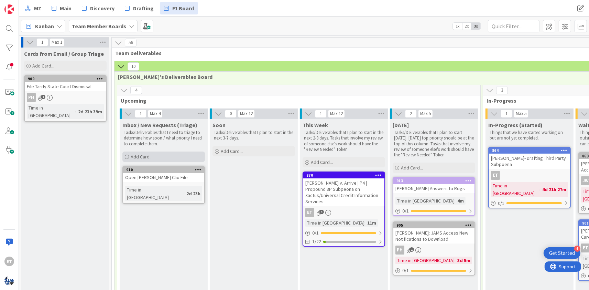
click at [135, 155] on span "Add Card..." at bounding box center [142, 156] width 22 height 6
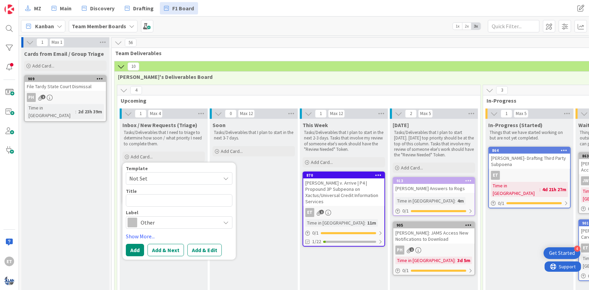
click at [153, 177] on span "Not Set" at bounding box center [172, 178] width 86 height 9
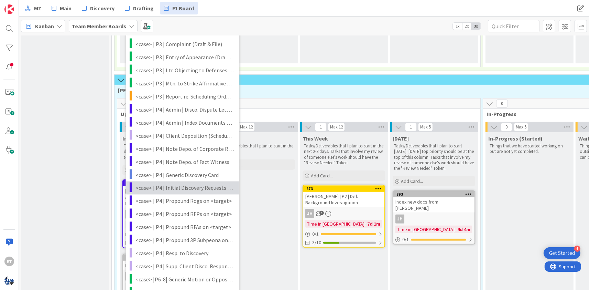
scroll to position [250, 0]
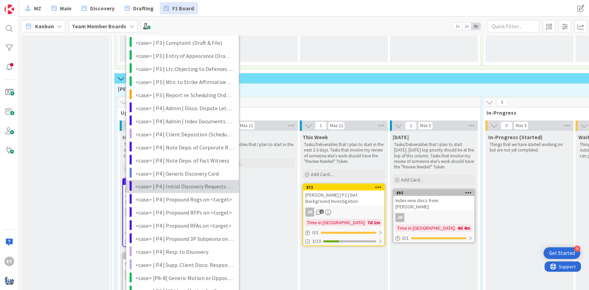
click at [180, 186] on span "<case> | P4 | Initial Discovery Requests on <target> (unfinished template) 🚧" at bounding box center [184, 186] width 98 height 9
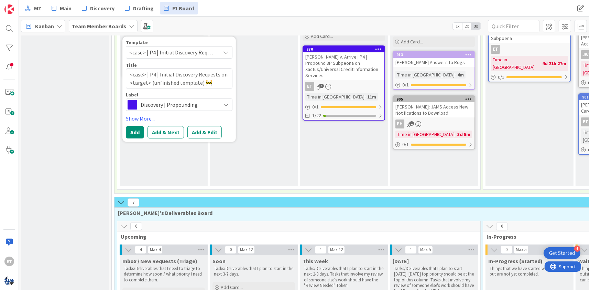
scroll to position [125, 0]
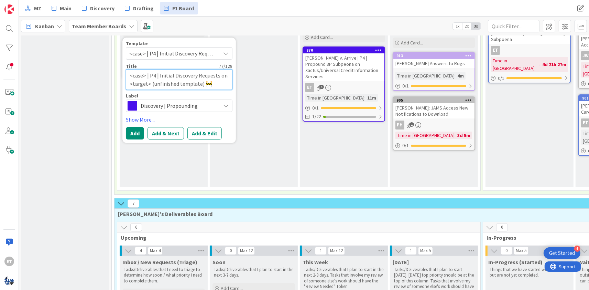
click at [145, 75] on textarea "<case> | P4 | Initial Discovery Requests on <target> (unfinished template) 🚧" at bounding box center [179, 79] width 107 height 21
drag, startPoint x: 146, startPoint y: 75, endPoint x: 128, endPoint y: 72, distance: 17.9
click at [128, 72] on textarea "<case> | P4 | Initial Discovery Requests on <target> (unfinished template) 🚧" at bounding box center [179, 79] width 107 height 21
click at [142, 81] on textarea "<case> | P4 | Initial Discovery Requests on <target> (unfinished template) 🚧" at bounding box center [179, 79] width 107 height 21
drag, startPoint x: 145, startPoint y: 76, endPoint x: 128, endPoint y: 73, distance: 17.4
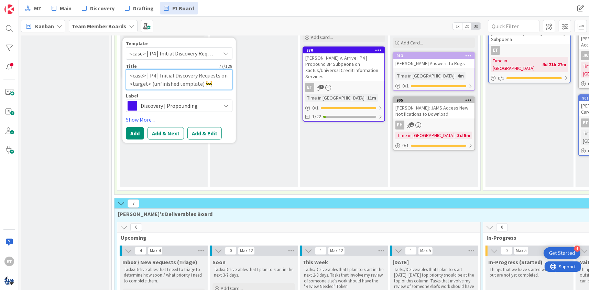
click at [128, 73] on textarea "<case> | P4 | Initial Discovery Requests on <target> (unfinished template) 🚧" at bounding box center [179, 79] width 107 height 21
drag, startPoint x: 149, startPoint y: 84, endPoint x: 128, endPoint y: 81, distance: 20.9
click at [128, 81] on textarea "Galaes| P4 | Initial Discovery Requests on <target> (unfinished template) 🚧" at bounding box center [179, 79] width 107 height 21
click at [193, 81] on textarea "Galaes| P4 | Initial Discovery Requests on Experian (unfinished template) 🚧" at bounding box center [179, 79] width 107 height 21
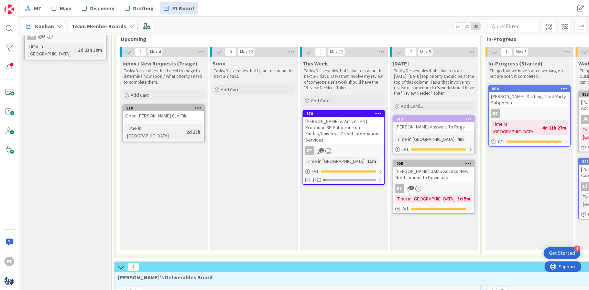
scroll to position [0, 0]
